Goal: Task Accomplishment & Management: Manage account settings

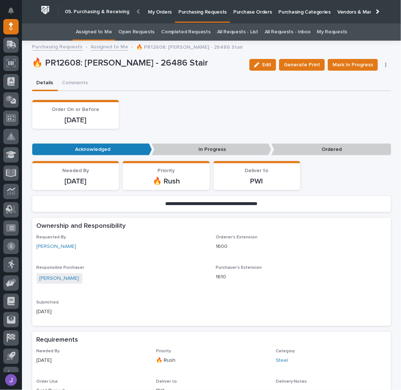
click at [236, 14] on p "Purchase Orders" at bounding box center [253, 7] width 38 height 15
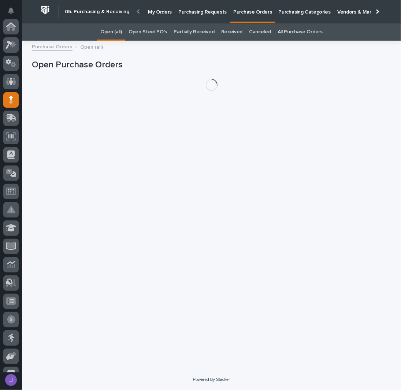
scroll to position [73, 0]
click at [146, 36] on link "Open Steel PO's" at bounding box center [148, 31] width 38 height 17
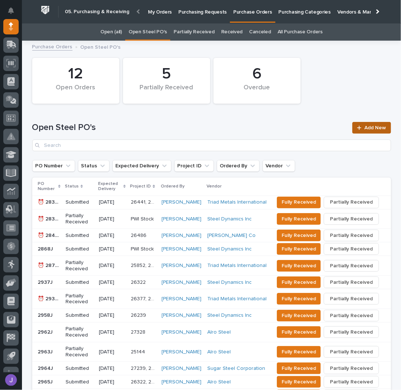
click at [375, 126] on span "Add New" at bounding box center [376, 127] width 22 height 5
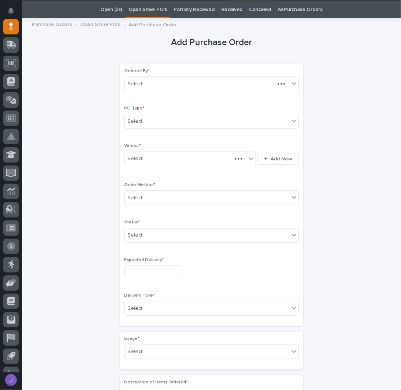
scroll to position [23, 0]
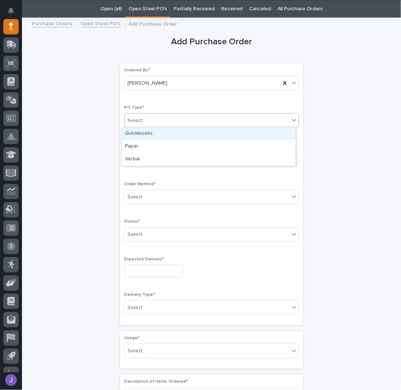
click at [159, 115] on div "Select..." at bounding box center [207, 121] width 165 height 12
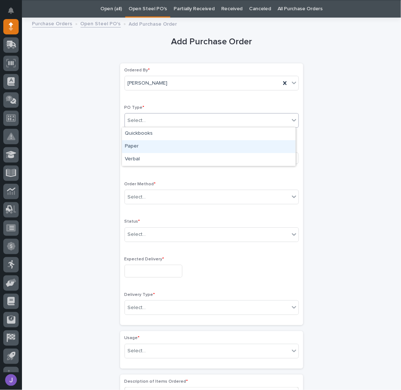
click at [139, 148] on div "Paper" at bounding box center [209, 146] width 174 height 13
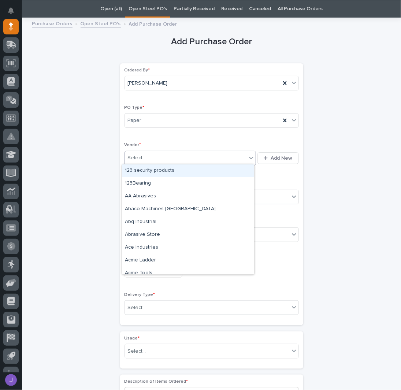
click at [137, 154] on div "Select..." at bounding box center [137, 158] width 18 height 8
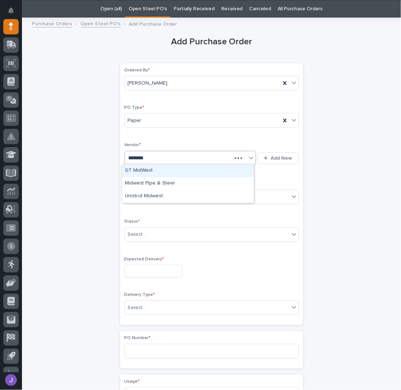
type input "*********"
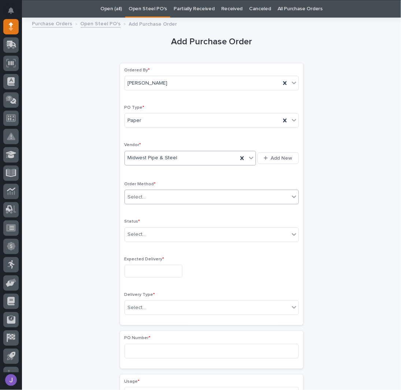
click at [141, 194] on div "Select..." at bounding box center [137, 198] width 18 height 8
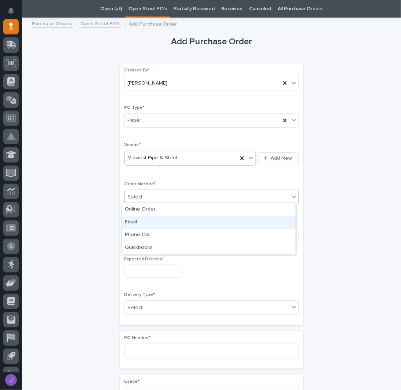
drag, startPoint x: 140, startPoint y: 214, endPoint x: 138, endPoint y: 225, distance: 10.8
click at [138, 221] on div "Email" at bounding box center [209, 222] width 174 height 13
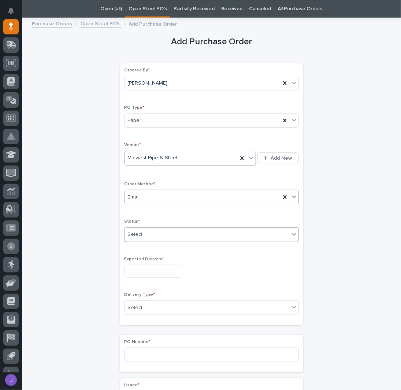
click at [140, 234] on div "Select..." at bounding box center [137, 235] width 18 height 8
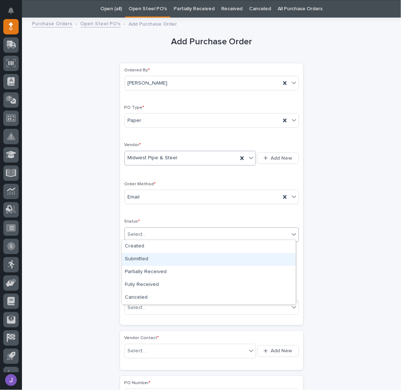
click at [137, 259] on div "Submitted" at bounding box center [209, 259] width 174 height 13
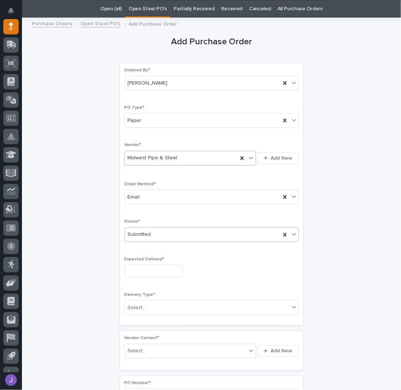
click at [141, 269] on input "text" at bounding box center [154, 271] width 58 height 13
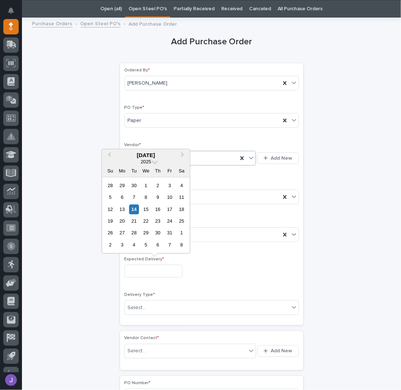
click at [120, 221] on div "20" at bounding box center [122, 222] width 10 height 10
type input "**********"
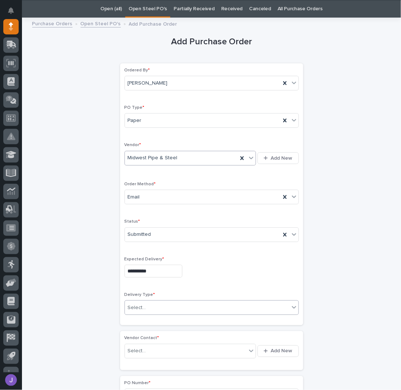
click at [132, 307] on div "Select..." at bounding box center [137, 308] width 18 height 8
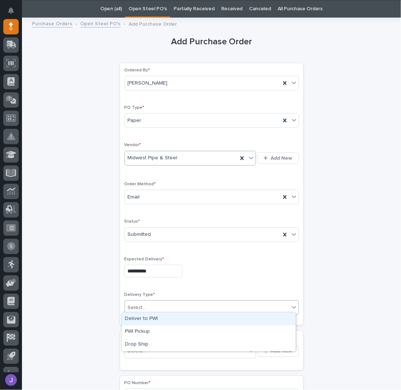
click at [143, 316] on div "Deliver to PWI" at bounding box center [209, 319] width 174 height 13
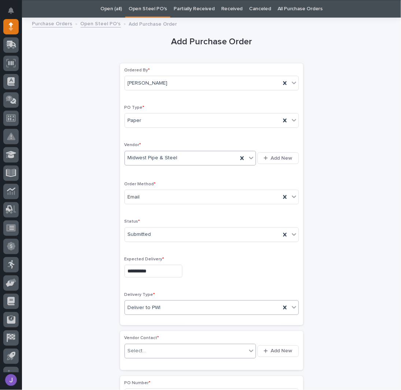
click at [136, 348] on div "Select..." at bounding box center [137, 352] width 18 height 8
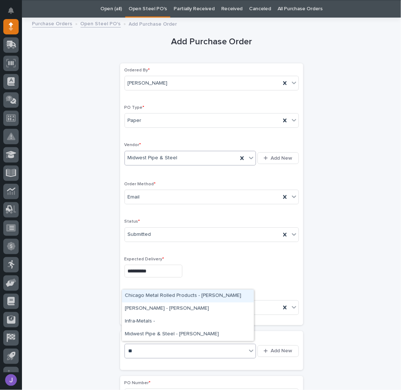
type input "***"
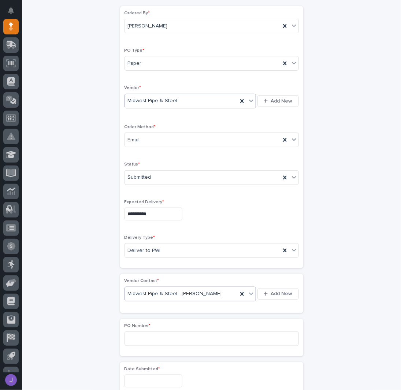
scroll to position [170, 0]
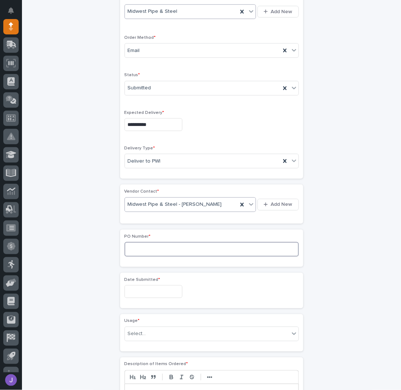
click at [141, 243] on input at bounding box center [212, 249] width 175 height 15
type input "2967J"
click at [147, 289] on input "text" at bounding box center [154, 292] width 58 height 13
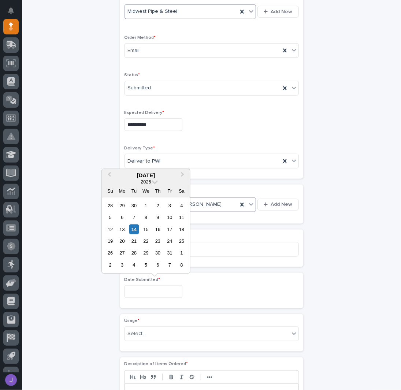
click at [134, 231] on div "14" at bounding box center [134, 229] width 10 height 10
type input "**********"
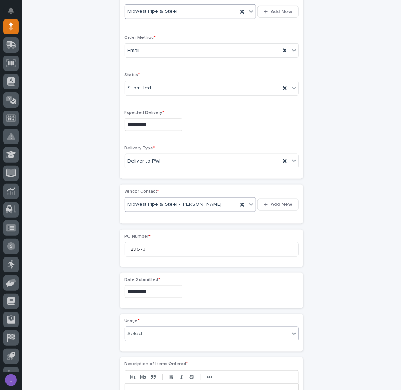
click at [133, 334] on div "Select..." at bounding box center [137, 335] width 18 height 8
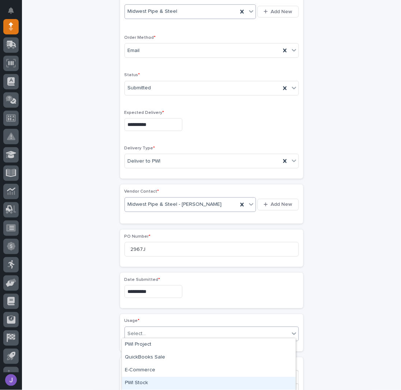
click at [141, 381] on div "PWI Stock" at bounding box center [209, 383] width 174 height 13
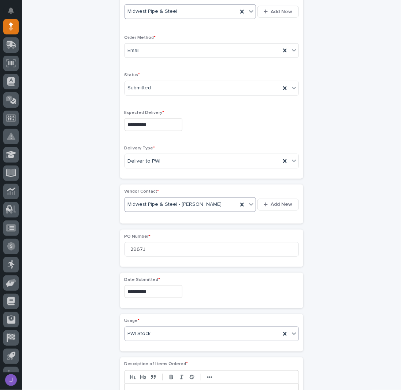
click at [104, 356] on div "**********" at bounding box center [211, 262] width 359 height 774
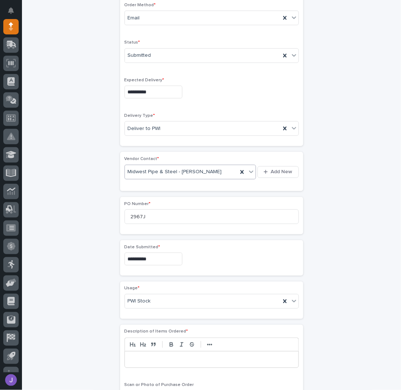
scroll to position [219, 0]
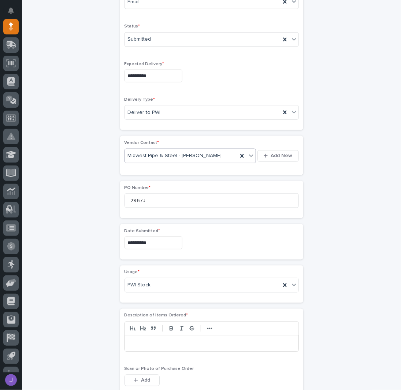
click at [137, 340] on p at bounding box center [212, 343] width 163 height 7
click at [103, 304] on div "**********" at bounding box center [211, 214] width 359 height 774
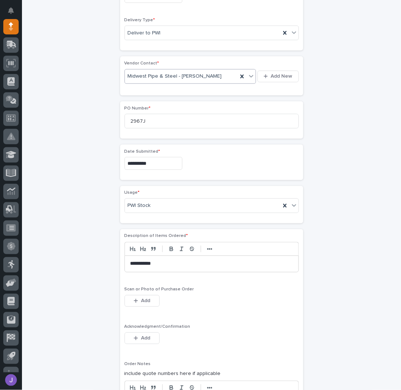
scroll to position [365, 0]
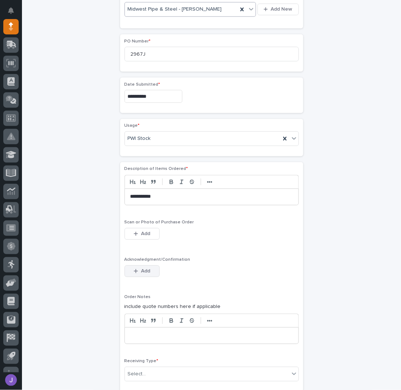
click at [146, 271] on span "Add" at bounding box center [145, 271] width 9 height 7
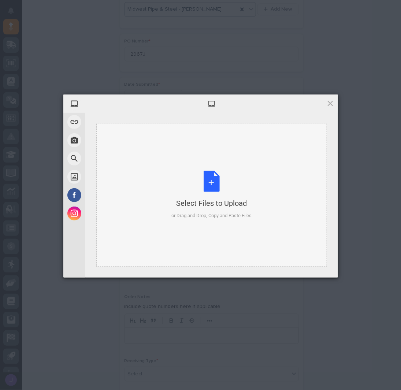
click at [212, 186] on div "Select Files to Upload or Drag and Drop, Copy and Paste Files" at bounding box center [212, 195] width 80 height 49
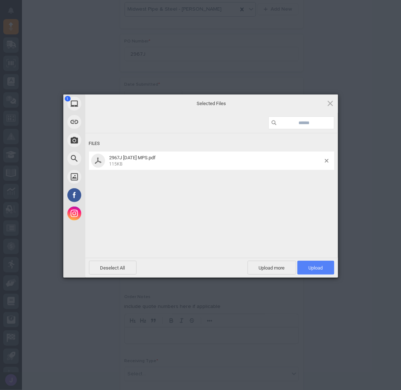
click at [326, 266] on span "Upload 1" at bounding box center [316, 268] width 37 height 14
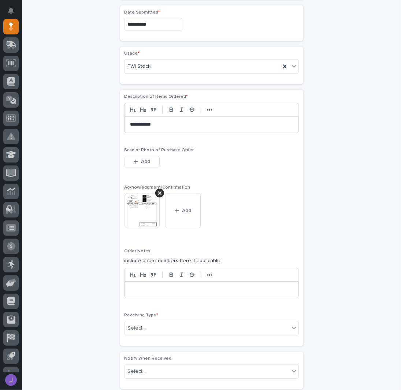
scroll to position [507, 0]
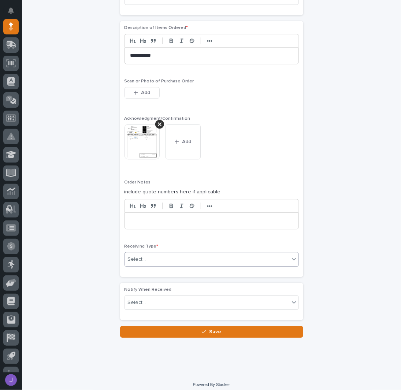
click at [170, 257] on div "Select..." at bounding box center [207, 260] width 165 height 12
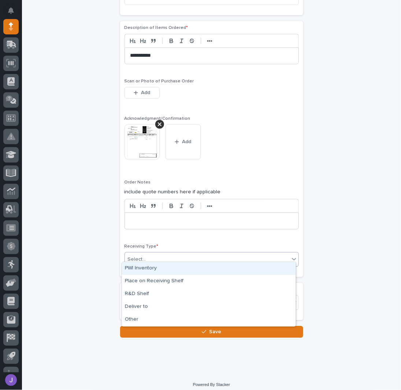
click at [162, 273] on div "PWI Inventory" at bounding box center [209, 269] width 174 height 13
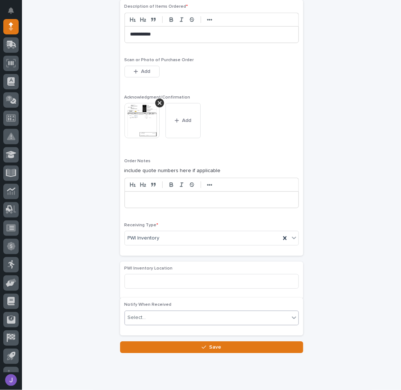
scroll to position [534, 0]
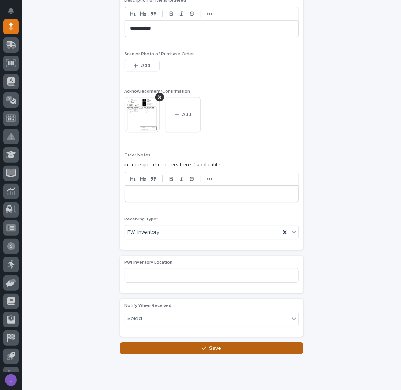
click at [143, 343] on button "Save" at bounding box center [211, 349] width 183 height 12
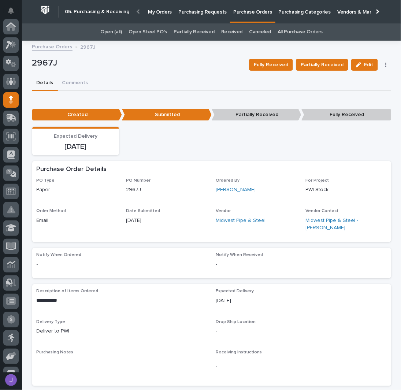
scroll to position [73, 0]
click at [212, 8] on p "Purchasing Requests" at bounding box center [203, 7] width 48 height 15
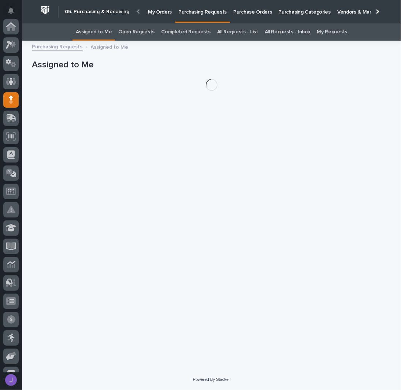
scroll to position [73, 0]
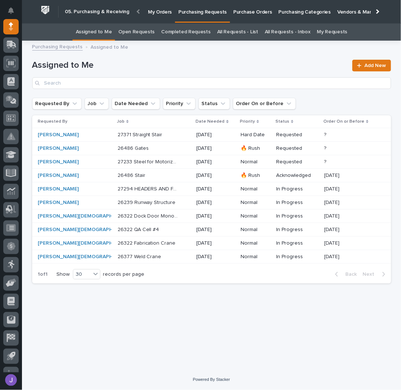
click at [257, 10] on p "Purchase Orders" at bounding box center [253, 7] width 38 height 15
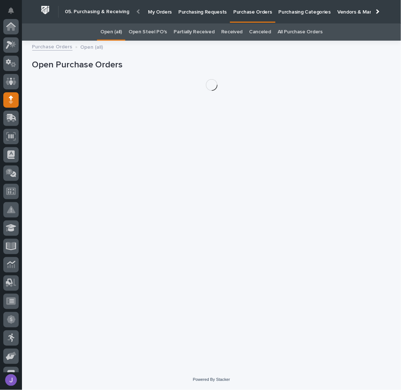
scroll to position [73, 0]
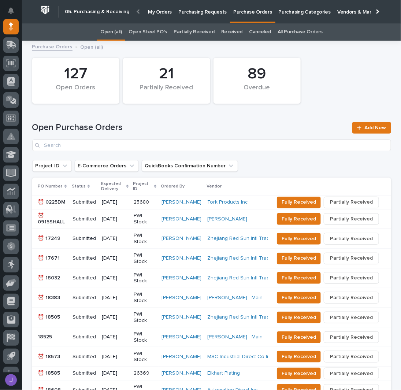
click at [161, 34] on link "Open Steel PO's" at bounding box center [148, 31] width 38 height 17
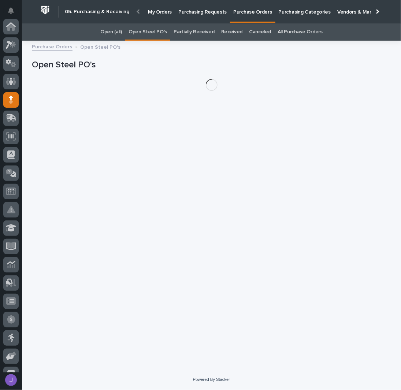
scroll to position [73, 0]
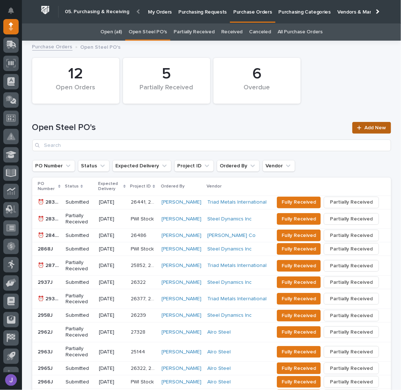
click at [356, 124] on link "Add New" at bounding box center [372, 128] width 38 height 12
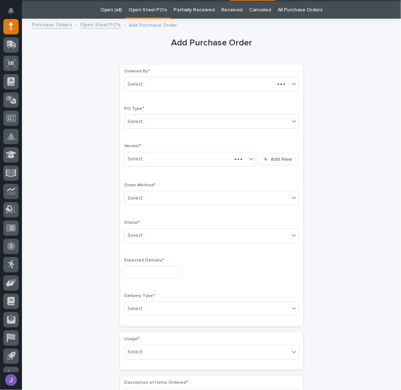
scroll to position [23, 0]
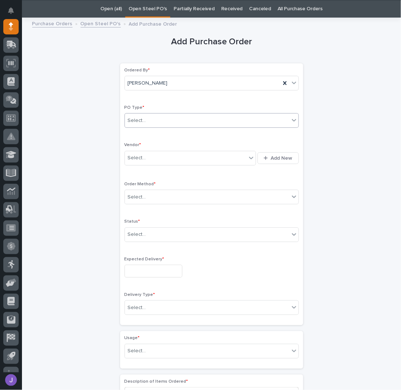
click at [177, 121] on div "Select..." at bounding box center [207, 121] width 165 height 12
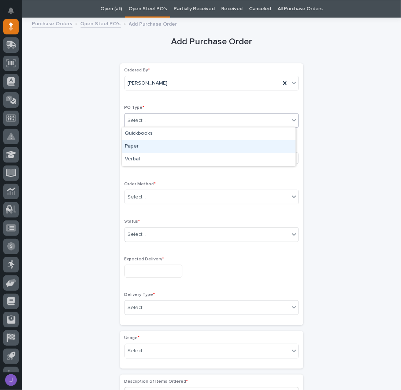
click at [149, 145] on div "Paper" at bounding box center [209, 146] width 174 height 13
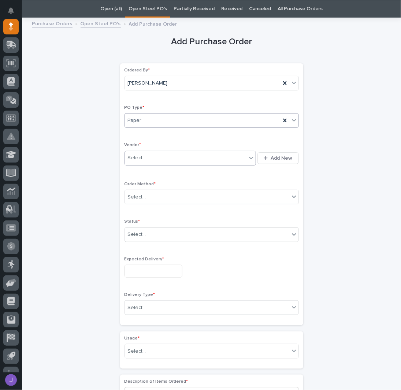
click at [144, 155] on div "Select..." at bounding box center [186, 158] width 122 height 12
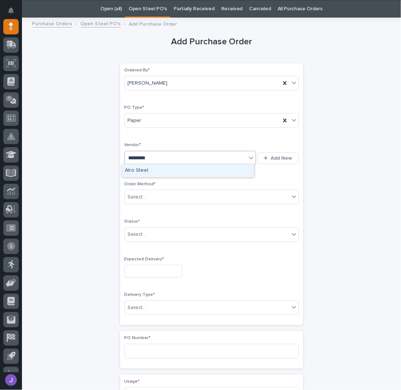
type input "**********"
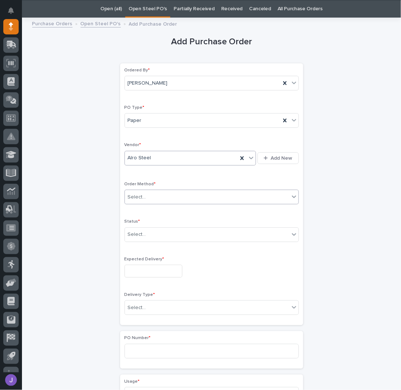
click at [147, 195] on input "text" at bounding box center [147, 197] width 1 height 6
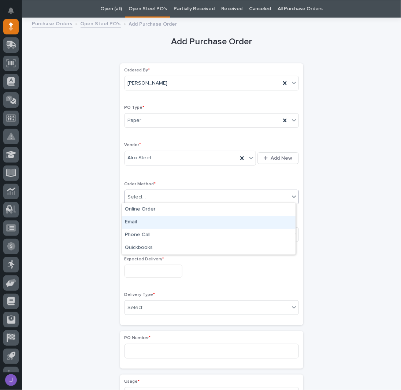
click at [138, 219] on div "Email" at bounding box center [209, 222] width 174 height 13
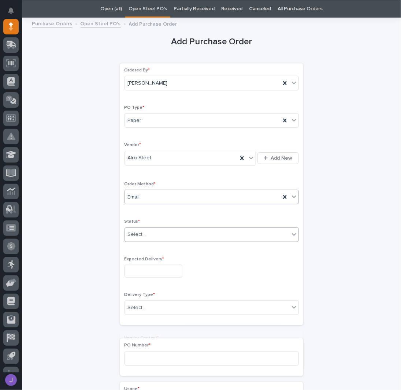
click at [143, 238] on div "Select..." at bounding box center [207, 235] width 165 height 12
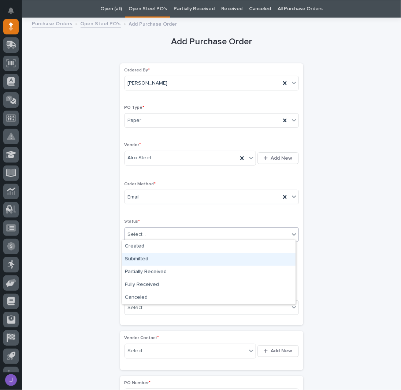
click at [141, 260] on div "Submitted" at bounding box center [209, 259] width 174 height 13
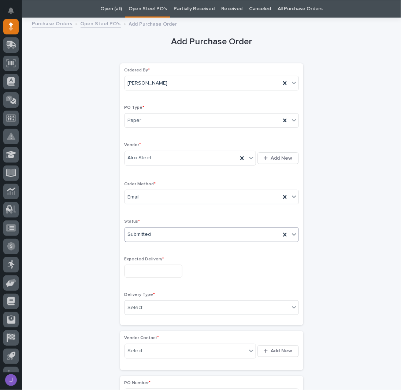
click at [143, 271] on input "text" at bounding box center [154, 271] width 58 height 13
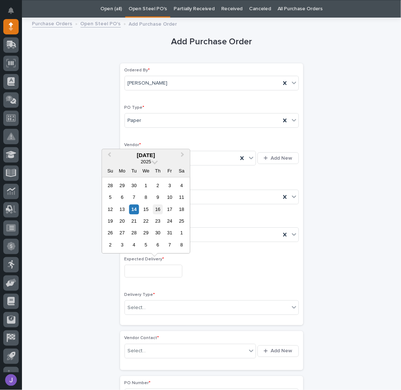
click at [158, 210] on div "16" at bounding box center [158, 210] width 10 height 10
type input "**********"
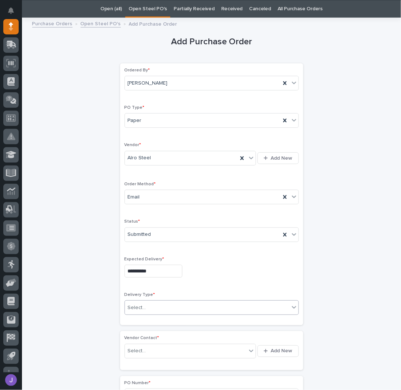
click at [142, 302] on div "Select..." at bounding box center [207, 308] width 165 height 12
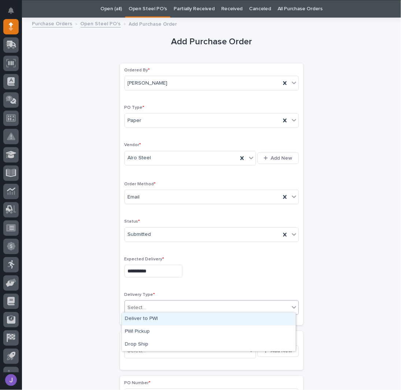
click at [143, 322] on div "Deliver to PWI" at bounding box center [209, 319] width 174 height 13
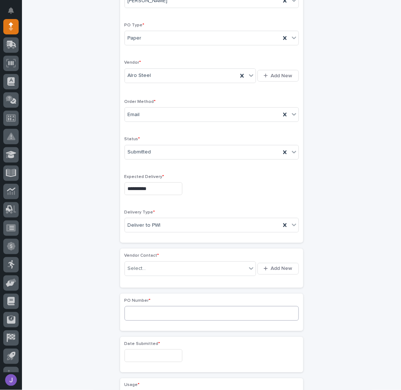
scroll to position [121, 0]
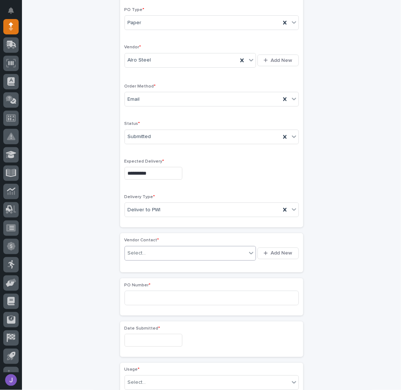
click at [149, 254] on div "Select..." at bounding box center [186, 253] width 122 height 12
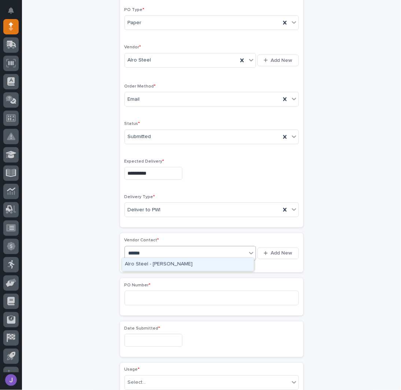
type input "*******"
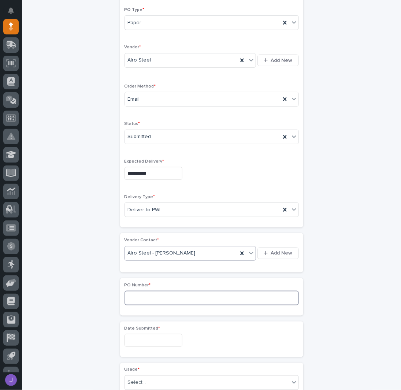
click at [147, 299] on input at bounding box center [212, 298] width 175 height 15
type input "2968J"
click at [128, 338] on input "text" at bounding box center [154, 340] width 58 height 13
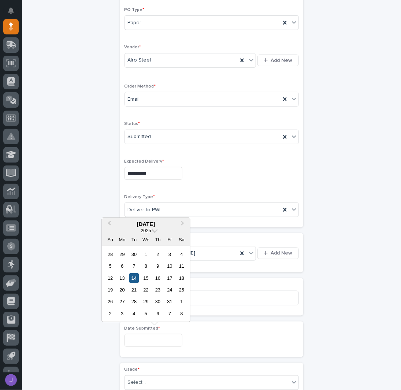
click at [138, 280] on div "14" at bounding box center [134, 279] width 10 height 10
type input "**********"
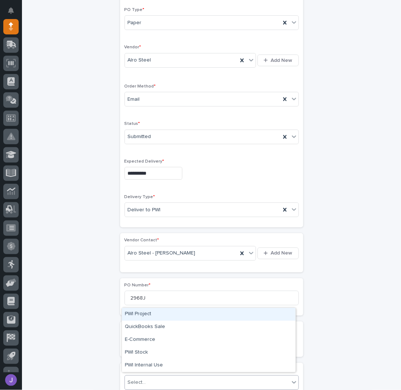
click at [146, 378] on div "Select..." at bounding box center [207, 383] width 165 height 12
click at [137, 313] on div "PWI Project" at bounding box center [209, 314] width 174 height 13
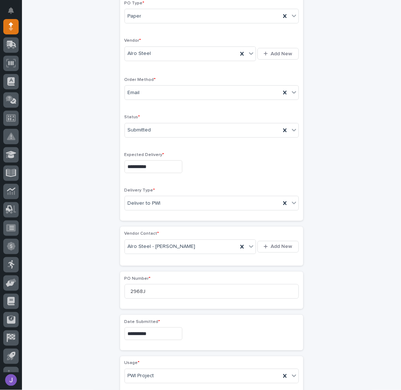
click at [59, 311] on div "**********" at bounding box center [211, 308] width 359 height 780
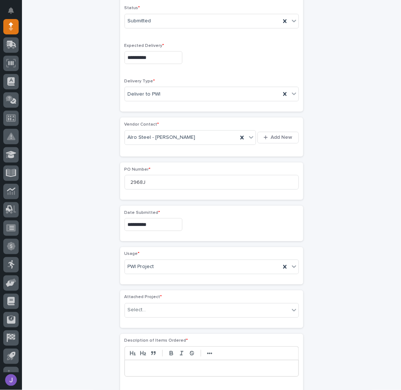
scroll to position [240, 0]
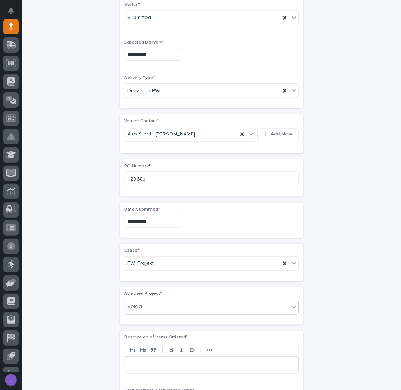
click at [133, 304] on div "Select..." at bounding box center [137, 308] width 18 height 8
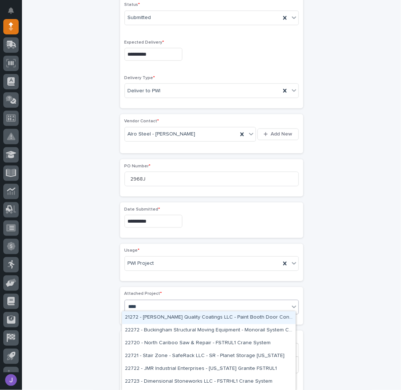
type input "*****"
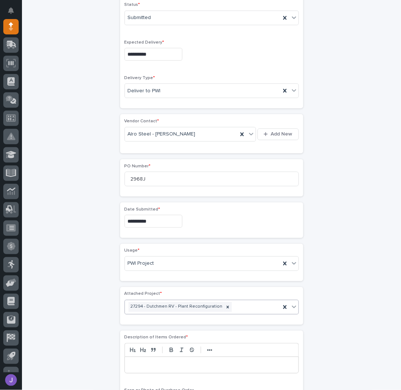
click at [135, 362] on p at bounding box center [212, 365] width 163 height 7
click at [89, 301] on div "**********" at bounding box center [211, 213] width 359 height 817
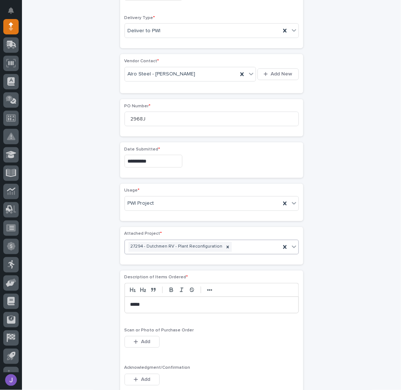
scroll to position [436, 0]
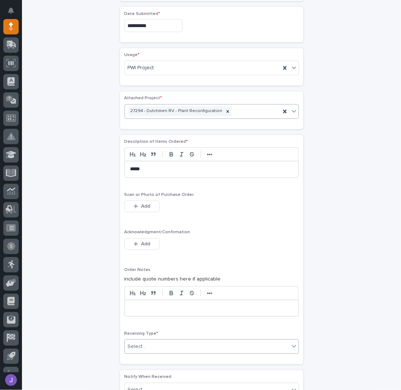
click at [138, 347] on div "Select..." at bounding box center [207, 347] width 165 height 12
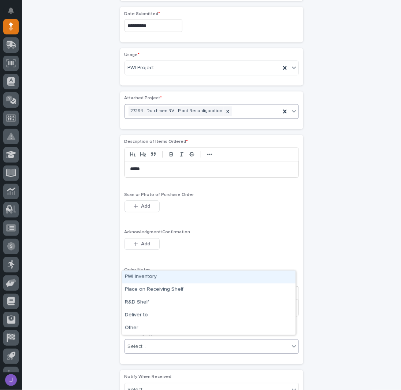
click at [145, 279] on div "PWI Inventory" at bounding box center [209, 277] width 174 height 13
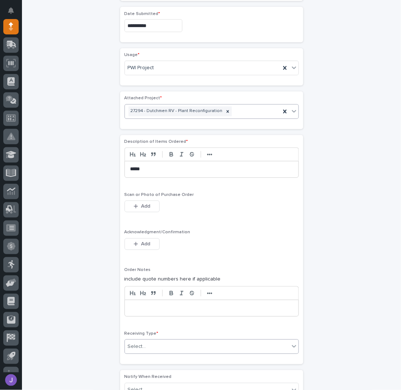
click at [107, 289] on div "**********" at bounding box center [211, 17] width 359 height 817
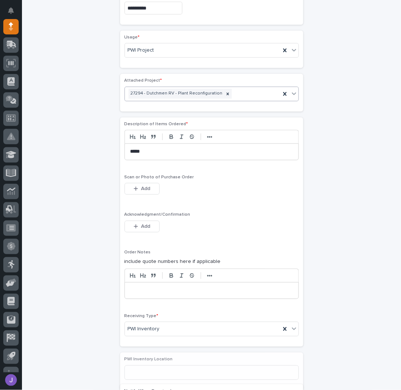
scroll to position [552, 0]
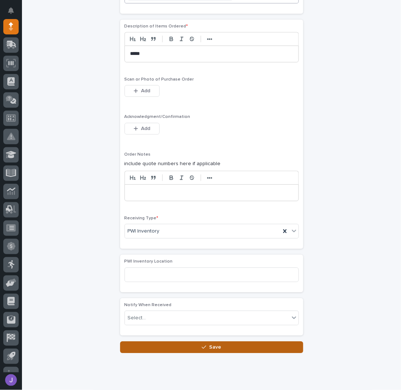
click at [164, 342] on button "Save" at bounding box center [211, 348] width 183 height 12
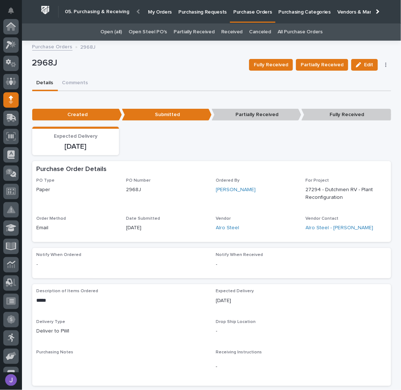
scroll to position [73, 0]
drag, startPoint x: 134, startPoint y: 64, endPoint x: 134, endPoint y: 60, distance: 4.4
click at [134, 64] on p "2968J" at bounding box center [138, 63] width 212 height 11
click at [175, 9] on div "Purchasing Requests" at bounding box center [202, 7] width 55 height 15
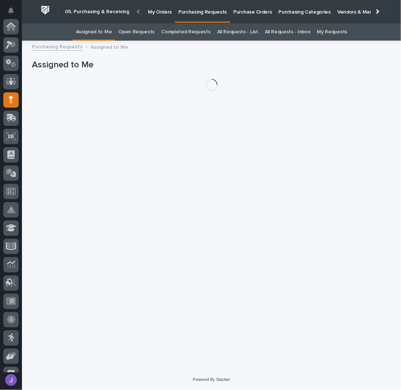
scroll to position [73, 0]
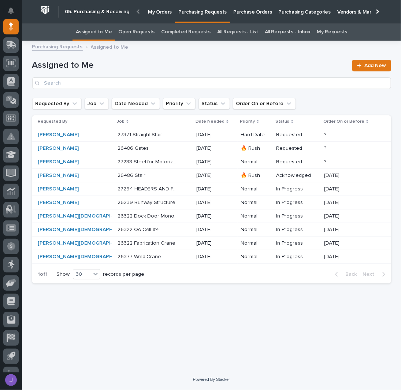
click at [126, 131] on p "27371 Straight Stair" at bounding box center [141, 135] width 47 height 8
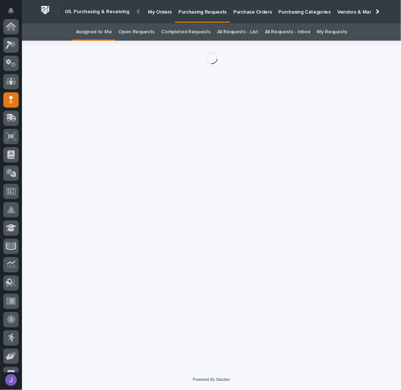
scroll to position [73, 0]
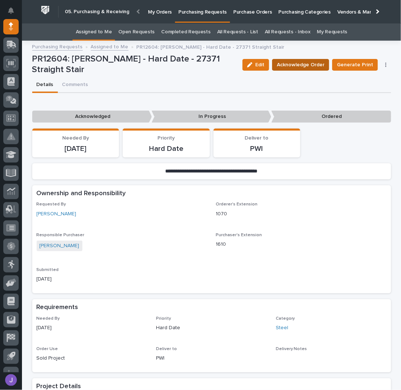
click at [286, 66] on span "Acknowledge Order" at bounding box center [301, 64] width 48 height 9
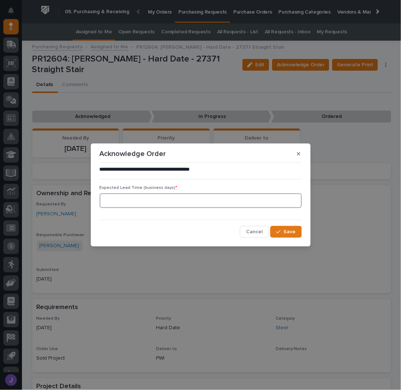
click at [161, 197] on input at bounding box center [201, 201] width 202 height 15
type input "0"
click at [287, 233] on span "Save" at bounding box center [290, 232] width 12 height 7
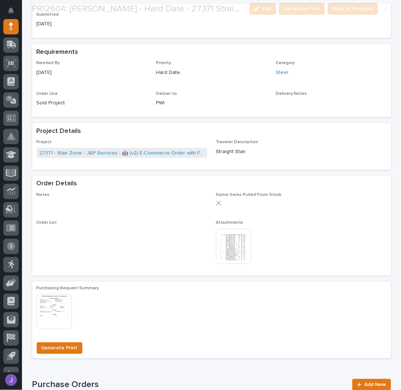
scroll to position [293, 0]
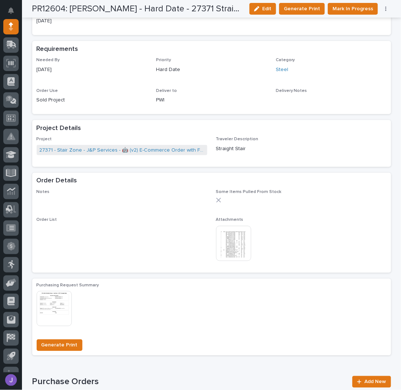
click at [230, 248] on img at bounding box center [233, 243] width 35 height 35
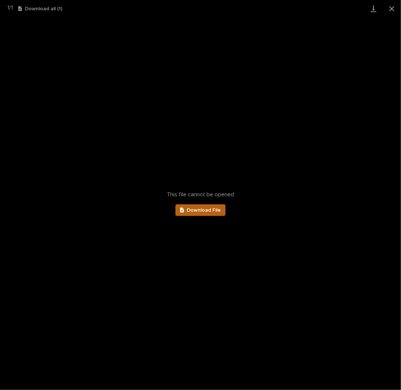
click at [205, 209] on span "Download File" at bounding box center [204, 210] width 34 height 5
click at [393, 9] on button "Close gallery" at bounding box center [392, 8] width 18 height 17
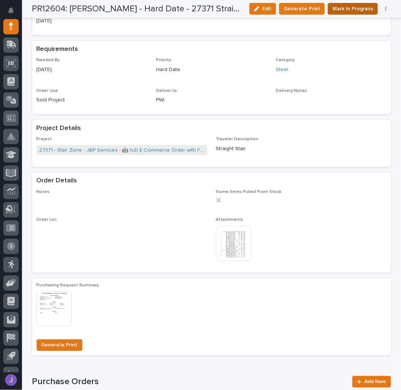
click at [344, 8] on span "Mark In Progress" at bounding box center [353, 8] width 41 height 9
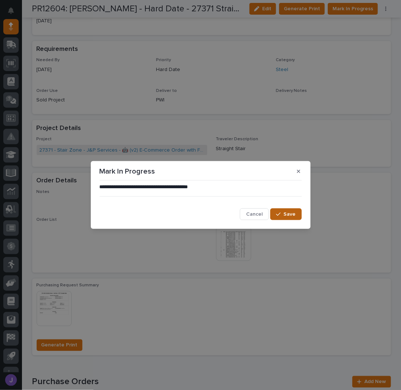
click at [286, 213] on span "Save" at bounding box center [290, 214] width 12 height 7
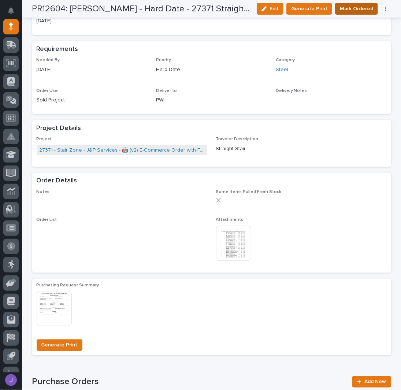
click at [368, 9] on span "Mark Ordered" at bounding box center [356, 8] width 33 height 9
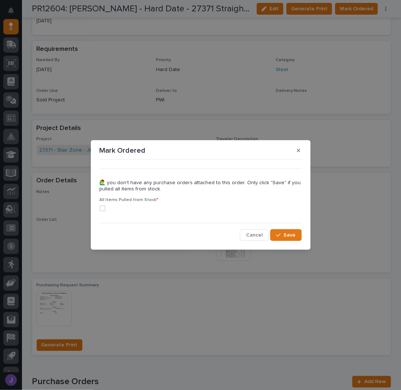
click at [104, 208] on span at bounding box center [103, 209] width 6 height 6
click at [282, 237] on div "button" at bounding box center [279, 235] width 7 height 5
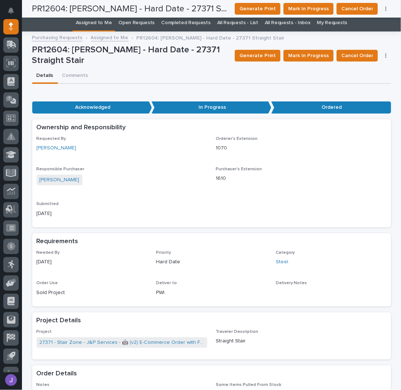
scroll to position [0, 0]
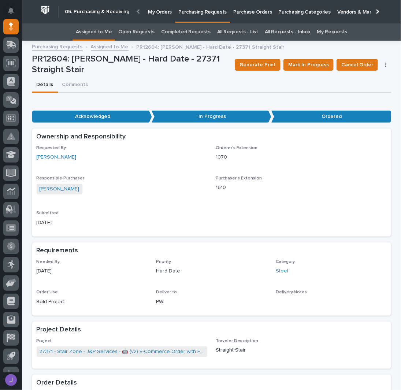
click at [98, 36] on link "Assigned to Me" at bounding box center [94, 31] width 36 height 17
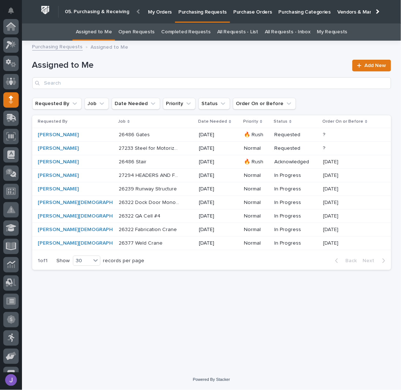
scroll to position [73, 0]
click at [168, 166] on div "26486 Stair 26486 Stair" at bounding box center [156, 162] width 74 height 12
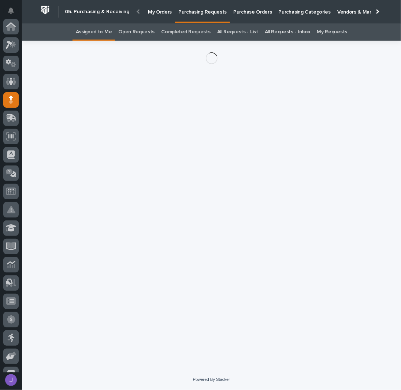
scroll to position [73, 0]
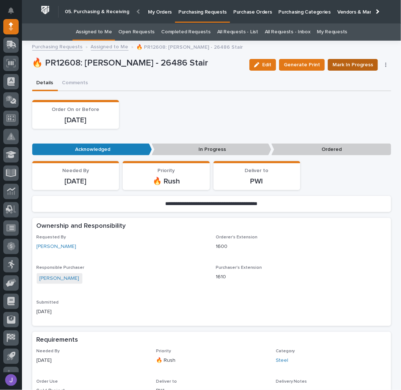
click at [348, 66] on span "Mark In Progress" at bounding box center [353, 64] width 41 height 9
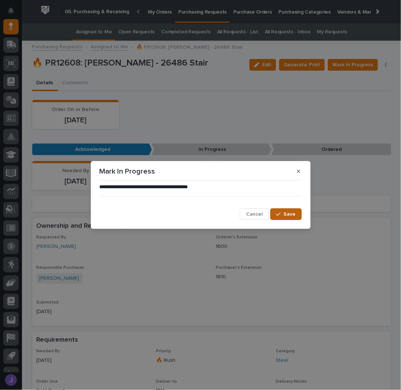
click at [295, 211] on span "Save" at bounding box center [290, 214] width 12 height 7
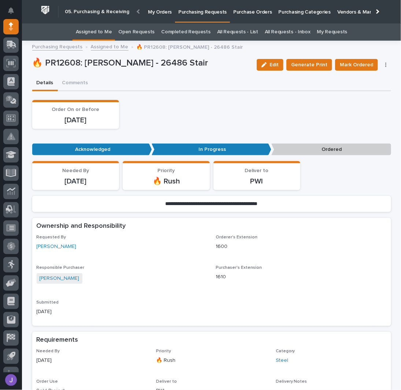
click at [103, 33] on link "Assigned to Me" at bounding box center [94, 31] width 36 height 17
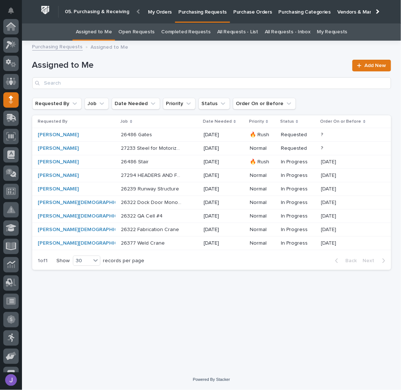
scroll to position [73, 0]
click at [150, 139] on div "26486 Gates 26486 Gates" at bounding box center [159, 135] width 77 height 12
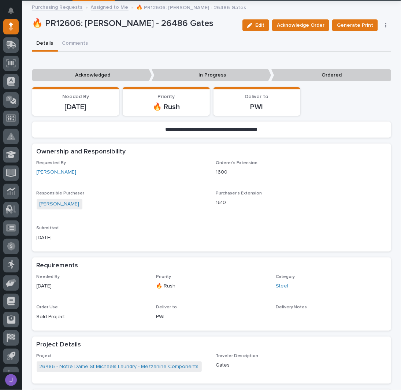
scroll to position [49, 0]
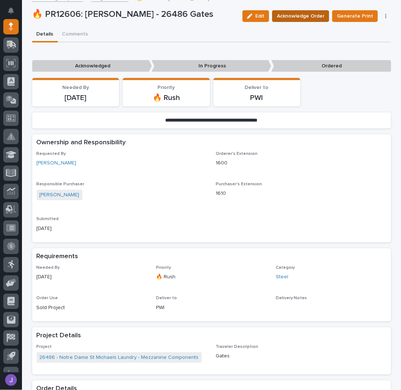
click at [307, 13] on span "Acknowledge Order" at bounding box center [301, 16] width 48 height 9
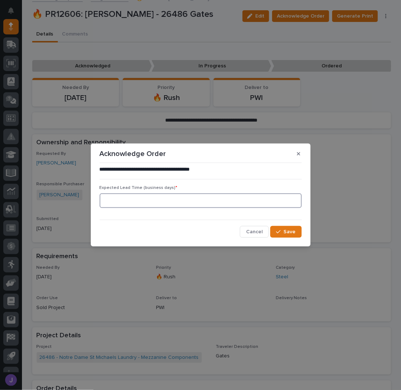
click at [197, 206] on input at bounding box center [201, 201] width 202 height 15
type input "0"
click at [283, 230] on div "button" at bounding box center [279, 232] width 7 height 5
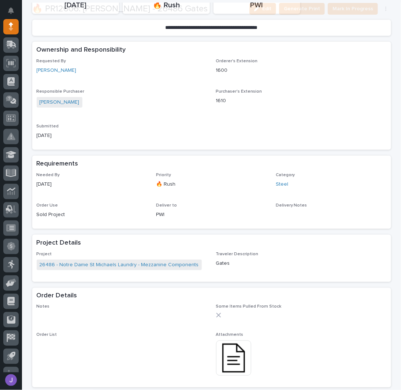
scroll to position [244, 0]
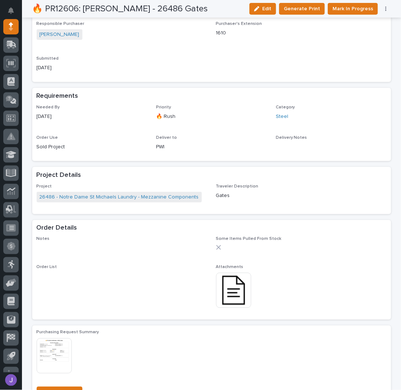
click at [231, 289] on img at bounding box center [233, 290] width 35 height 35
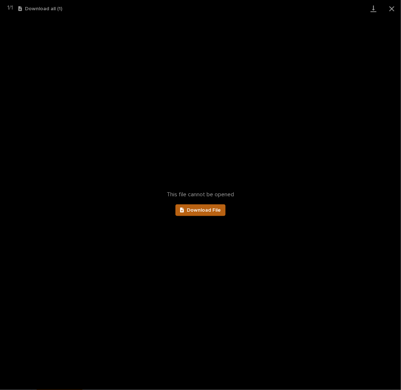
click at [204, 210] on span "Download File" at bounding box center [204, 210] width 34 height 5
click at [392, 11] on button "Close gallery" at bounding box center [392, 8] width 18 height 17
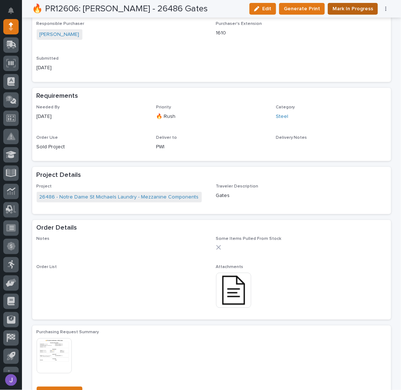
click at [339, 9] on span "Mark In Progress" at bounding box center [353, 8] width 41 height 9
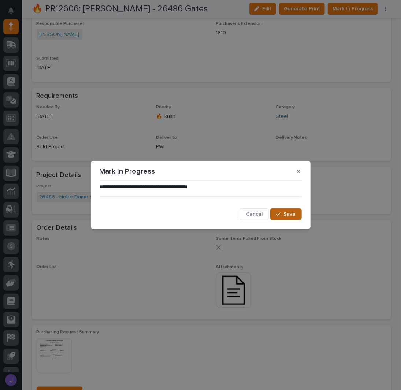
click at [281, 217] on icon "button" at bounding box center [278, 214] width 4 height 5
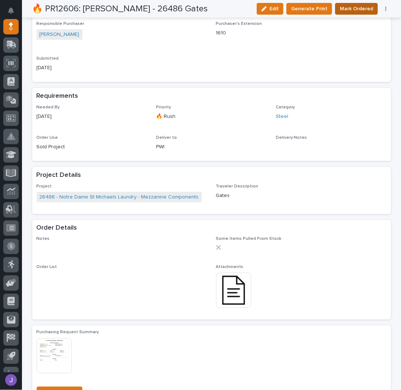
click at [356, 7] on span "Mark Ordered" at bounding box center [356, 8] width 33 height 9
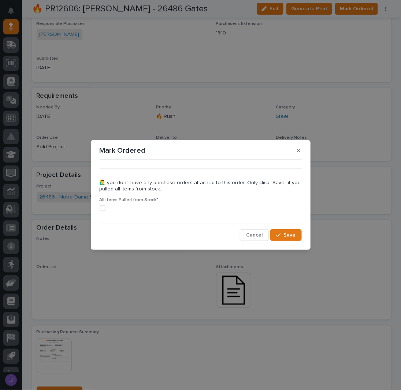
click at [103, 209] on span at bounding box center [103, 209] width 6 height 6
click at [283, 236] on div "button" at bounding box center [279, 235] width 7 height 5
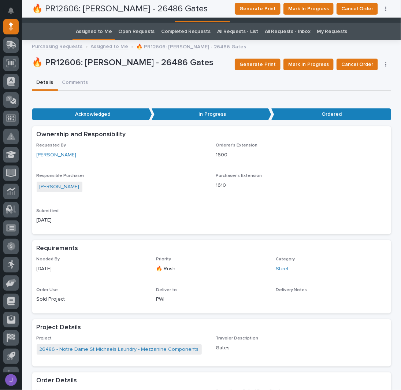
scroll to position [0, 0]
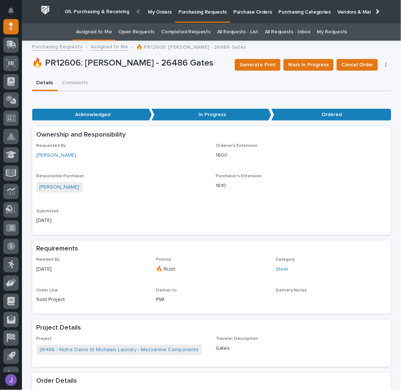
click at [81, 23] on div "05. Purchasing & Receiving" at bounding box center [83, 12] width 93 height 24
click at [84, 30] on link "Assigned to Me" at bounding box center [94, 31] width 36 height 17
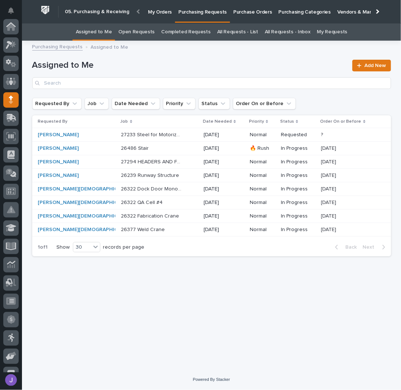
scroll to position [73, 0]
click at [176, 174] on div "26239 Runway Structure 26239 Runway Structure" at bounding box center [159, 176] width 77 height 12
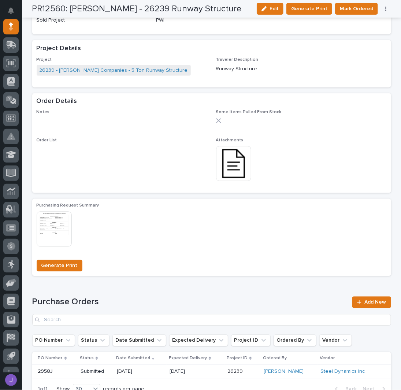
scroll to position [324, 0]
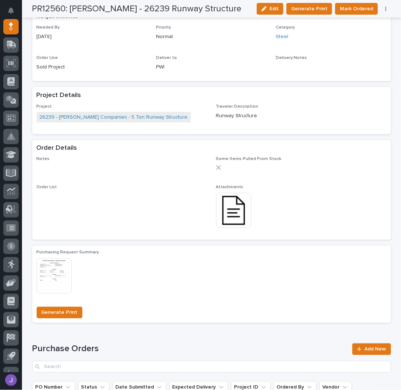
click at [228, 209] on img at bounding box center [233, 210] width 35 height 35
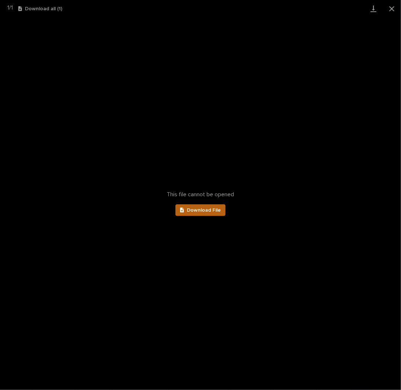
click at [216, 210] on span "Download File" at bounding box center [204, 210] width 34 height 5
click at [394, 9] on button "Close gallery" at bounding box center [392, 8] width 18 height 17
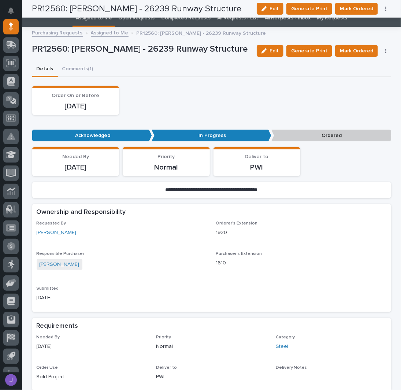
scroll to position [0, 0]
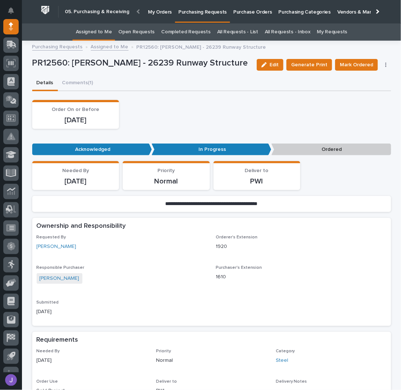
click at [102, 36] on link "Assigned to Me" at bounding box center [94, 31] width 36 height 17
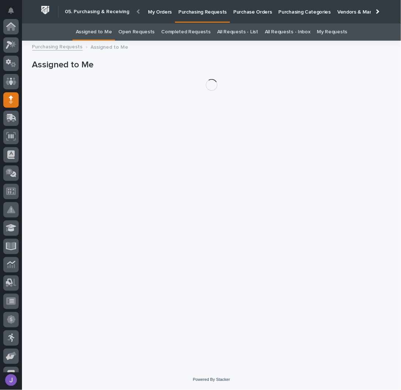
scroll to position [73, 0]
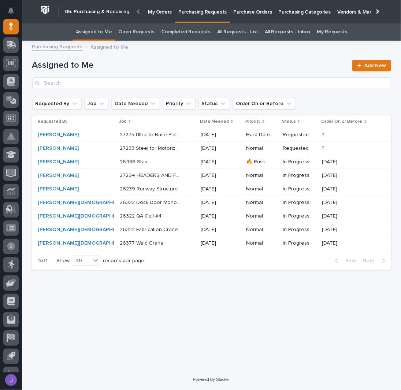
click at [170, 292] on div "Loading... Saving… Loading... Saving… Assigned to Me Add New Requested By Job D…" at bounding box center [212, 198] width 367 height 306
click at [168, 138] on div "27275 Ultralite Base Plate Mounted Jib 27275 Ultralite Base Plate Mounted Jib" at bounding box center [158, 135] width 76 height 12
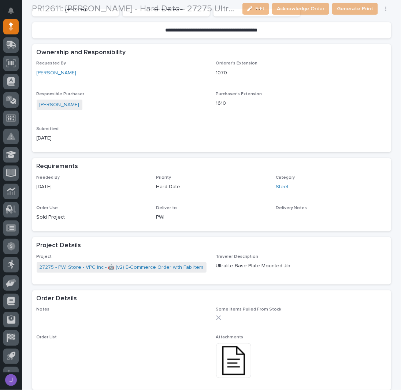
scroll to position [147, 0]
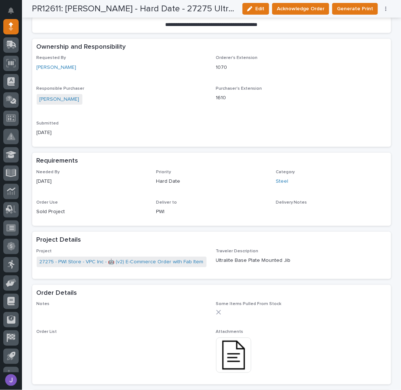
click at [230, 360] on img at bounding box center [233, 355] width 35 height 35
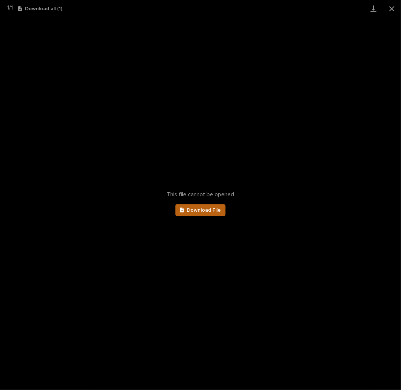
click at [209, 206] on link "Download File" at bounding box center [201, 211] width 51 height 12
click at [392, 8] on button "Close gallery" at bounding box center [392, 8] width 18 height 17
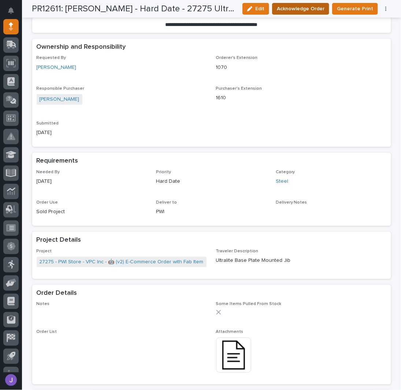
click at [292, 9] on span "Acknowledge Order" at bounding box center [301, 8] width 48 height 9
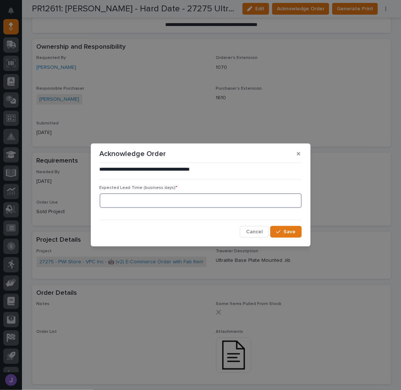
click at [129, 198] on input at bounding box center [201, 201] width 202 height 15
type input "0"
click at [299, 231] on button "Save" at bounding box center [286, 232] width 31 height 12
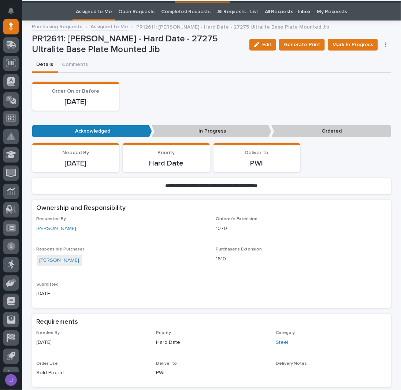
scroll to position [0, 0]
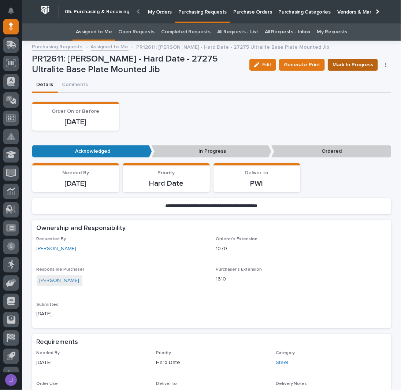
click at [342, 68] on span "Mark In Progress" at bounding box center [353, 64] width 41 height 9
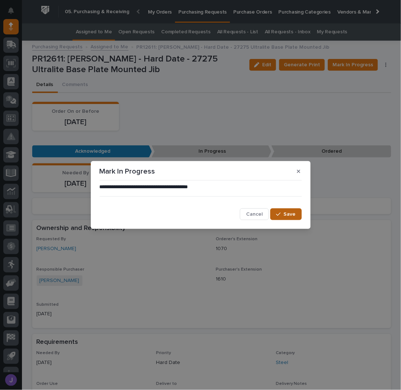
click at [285, 216] on span "Save" at bounding box center [290, 214] width 12 height 7
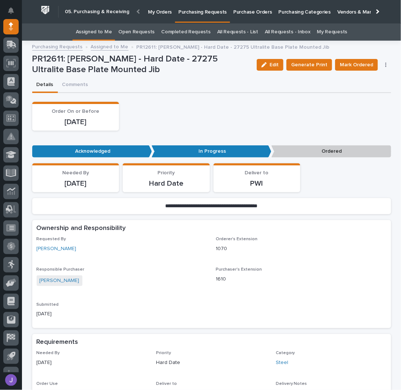
click at [106, 30] on link "Assigned to Me" at bounding box center [94, 31] width 36 height 17
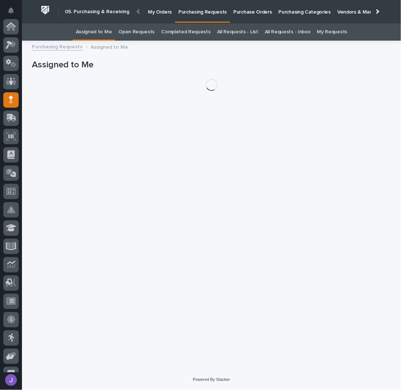
scroll to position [73, 0]
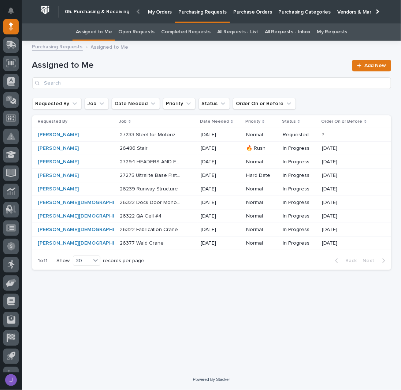
click at [167, 129] on div "27233 Steel for Motorized Jib 27233 Steel for Motorized Jib" at bounding box center [158, 135] width 76 height 12
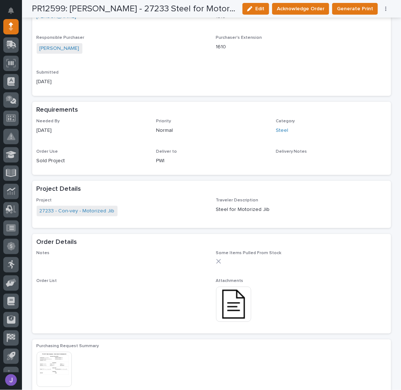
scroll to position [244, 0]
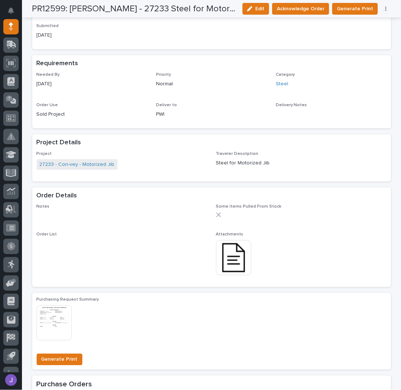
click at [235, 251] on img at bounding box center [233, 258] width 35 height 35
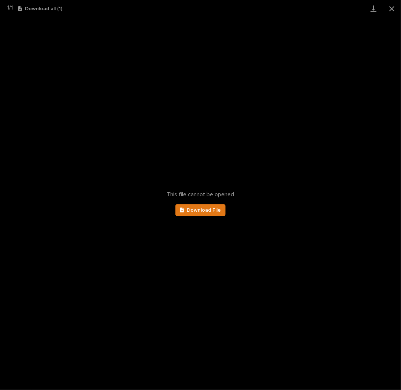
click at [225, 208] on div "This file cannot be opened Download File" at bounding box center [200, 203] width 401 height 373
click at [223, 209] on link "Download File" at bounding box center [201, 211] width 51 height 12
click at [393, 10] on button "Close gallery" at bounding box center [392, 8] width 18 height 17
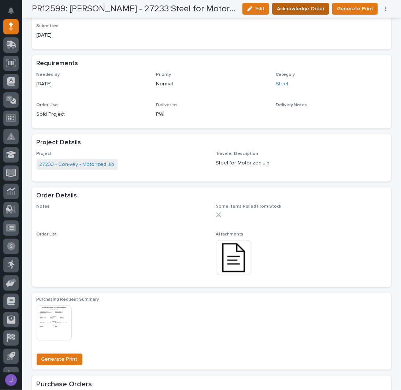
click at [310, 6] on span "Acknowledge Order" at bounding box center [301, 8] width 48 height 9
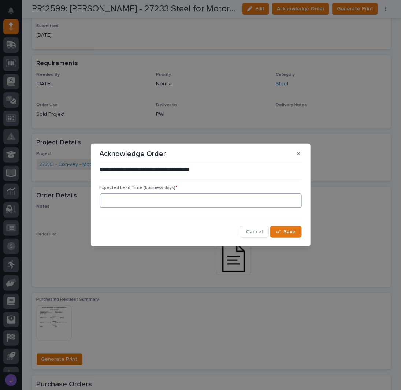
click at [174, 200] on input at bounding box center [201, 201] width 202 height 15
type input "0"
click at [277, 230] on button "Save" at bounding box center [286, 232] width 31 height 12
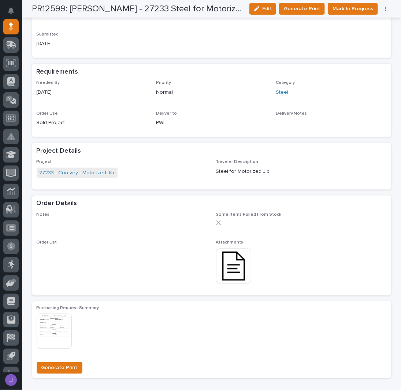
scroll to position [311, 0]
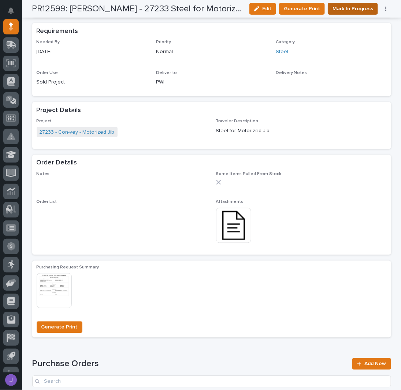
click at [348, 8] on span "Mark In Progress" at bounding box center [353, 8] width 41 height 9
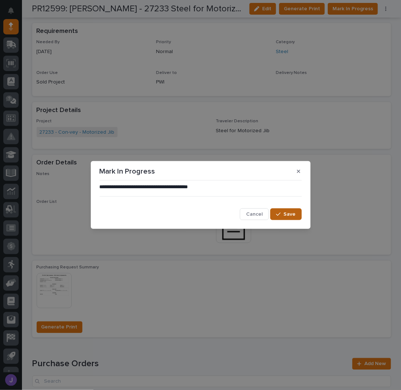
click at [281, 215] on icon "button" at bounding box center [278, 214] width 4 height 5
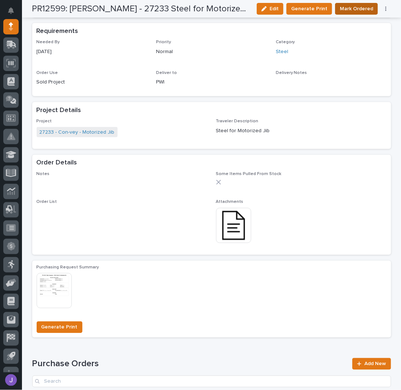
click at [356, 8] on span "Mark Ordered" at bounding box center [356, 8] width 33 height 9
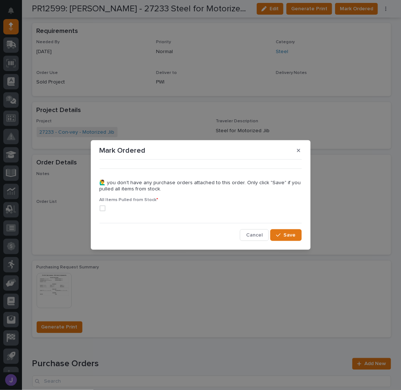
click at [101, 210] on span at bounding box center [103, 209] width 6 height 6
click at [283, 236] on div "button" at bounding box center [279, 235] width 7 height 5
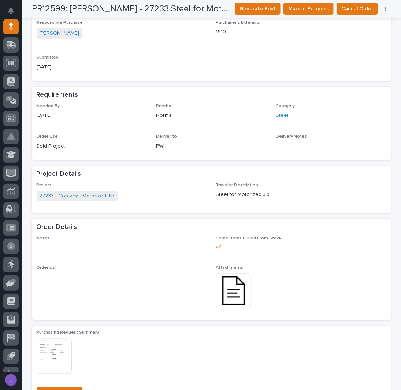
scroll to position [0, 0]
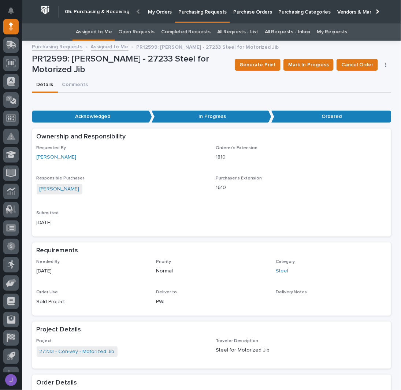
click at [92, 32] on link "Assigned to Me" at bounding box center [94, 31] width 36 height 17
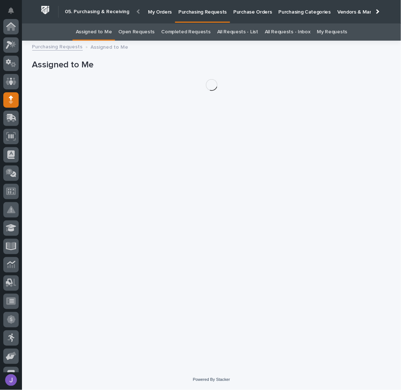
scroll to position [73, 0]
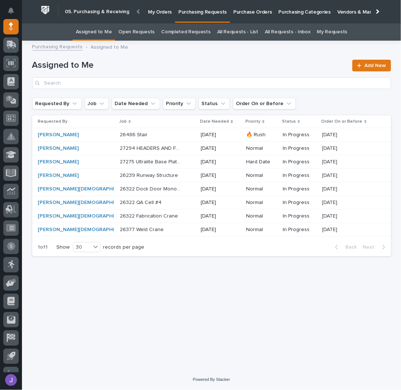
click at [246, 32] on link "All Requests - List" at bounding box center [237, 31] width 41 height 17
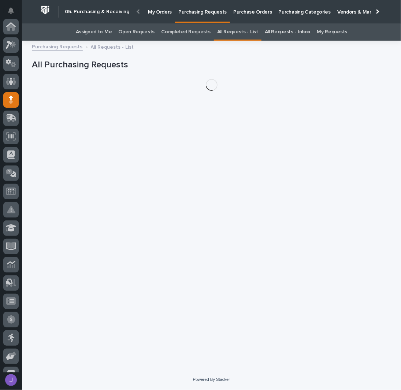
scroll to position [73, 0]
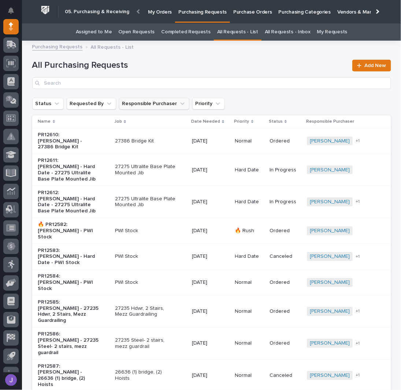
click at [158, 104] on button "Responsible Purchaser" at bounding box center [154, 104] width 70 height 12
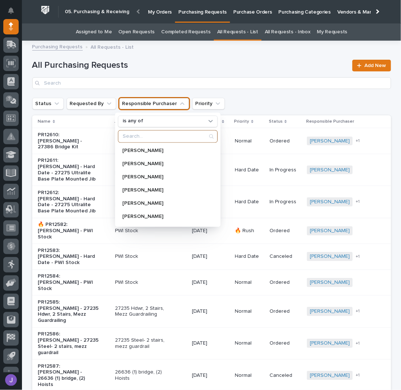
click at [139, 137] on input "Search" at bounding box center [167, 137] width 99 height 12
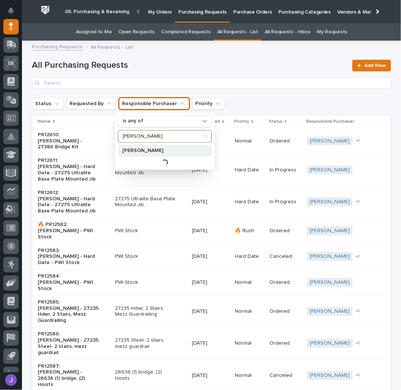
type input "[PERSON_NAME]"
click at [145, 152] on p "[PERSON_NAME]" at bounding box center [161, 150] width 78 height 5
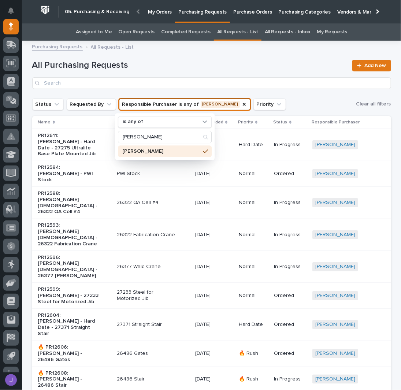
click at [261, 72] on div "All Purchasing Requests Add New" at bounding box center [211, 74] width 359 height 29
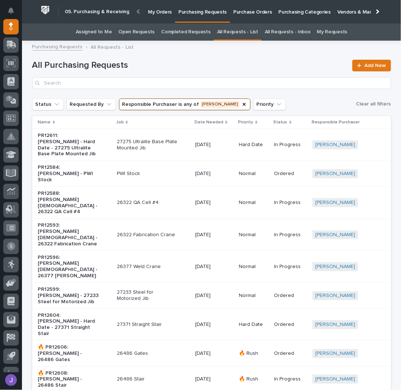
click at [124, 290] on p "27233 Steel for Motorized Jib" at bounding box center [147, 296] width 61 height 12
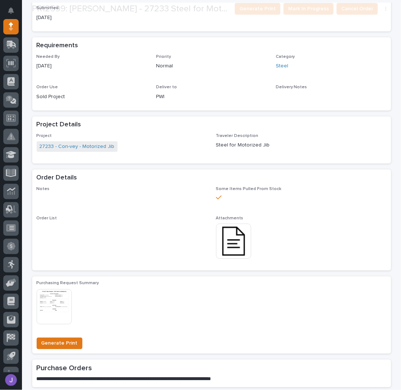
scroll to position [219, 0]
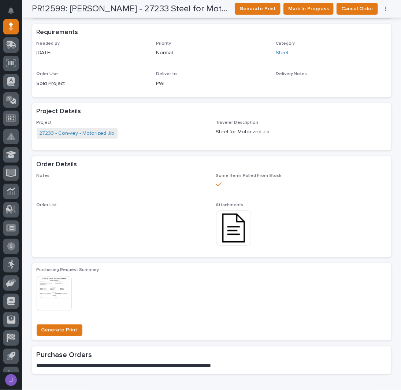
click at [231, 240] on img at bounding box center [233, 228] width 35 height 35
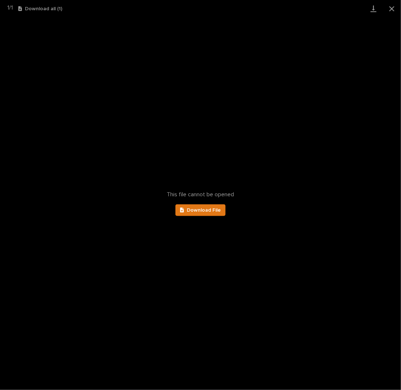
click at [216, 218] on div "This file cannot be opened Download File" at bounding box center [200, 203] width 401 height 373
click at [213, 212] on span "Download File" at bounding box center [204, 210] width 34 height 5
click at [399, 3] on button "Close gallery" at bounding box center [392, 8] width 18 height 17
